Goal: Use online tool/utility: Utilize a website feature to perform a specific function

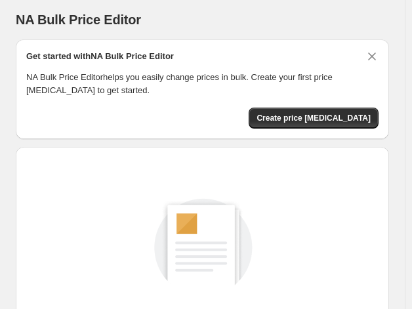
scroll to position [189, 0]
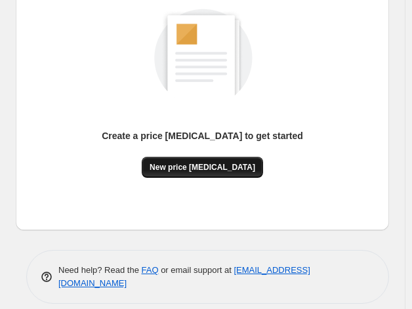
click at [210, 163] on span "New price change job" at bounding box center [202, 167] width 106 height 10
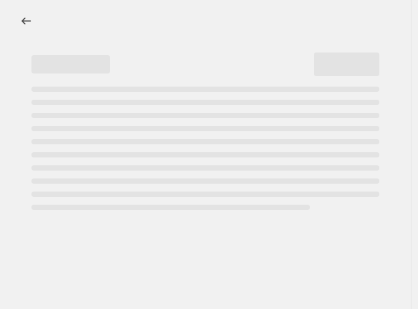
select select "percentage"
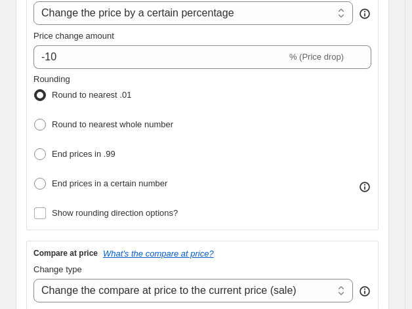
scroll to position [319, 0]
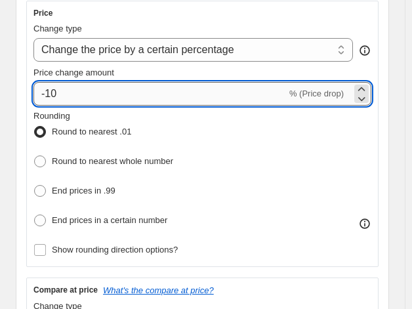
click at [189, 94] on input "-10" at bounding box center [159, 94] width 253 height 24
type input "-1"
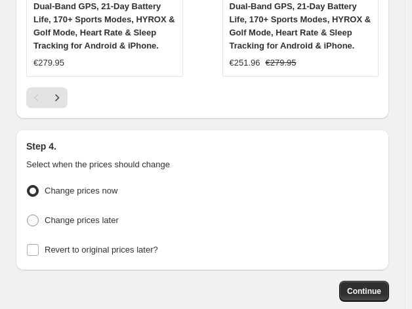
scroll to position [1933, 0]
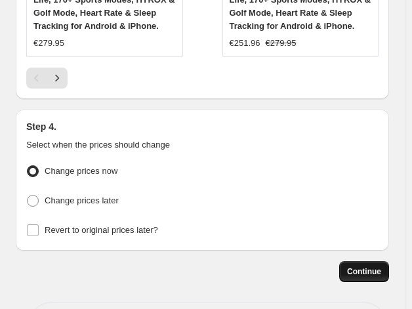
type input "-35"
click at [369, 266] on span "Continue" at bounding box center [364, 271] width 34 height 10
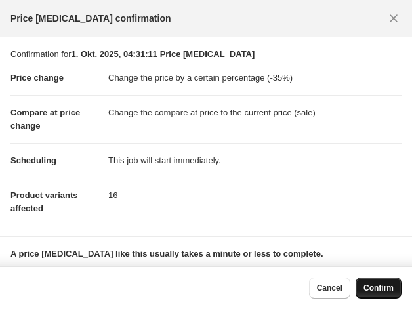
click at [387, 283] on span "Confirm" at bounding box center [378, 288] width 30 height 10
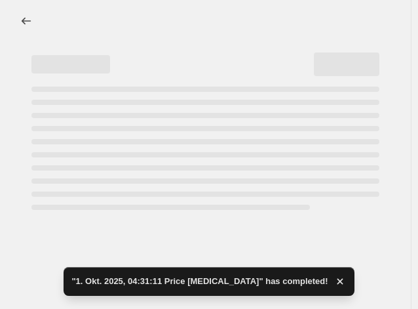
select select "percentage"
